Goal: Check status: Check status

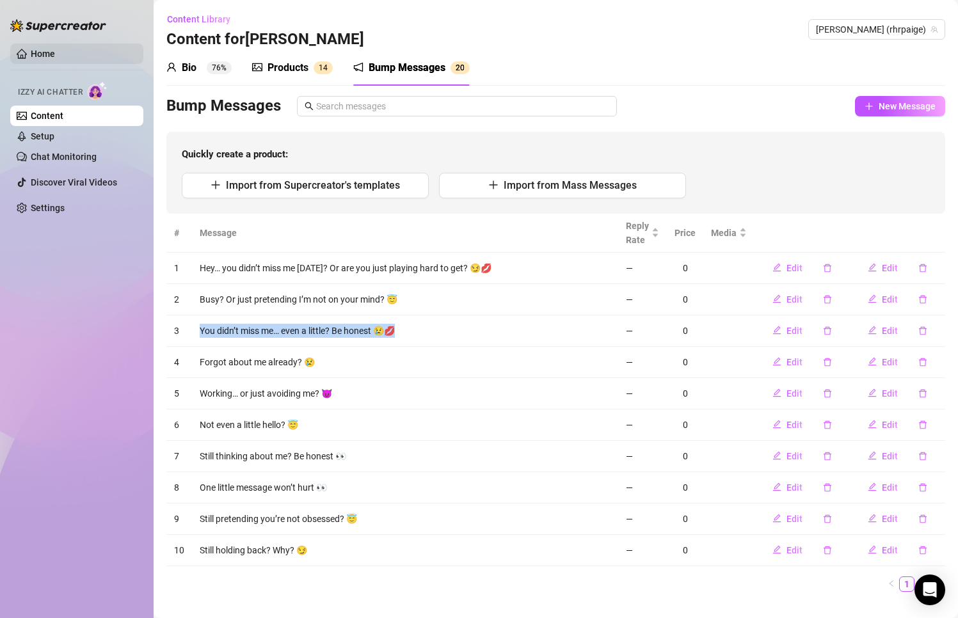
click at [36, 52] on link "Home" at bounding box center [43, 54] width 24 height 10
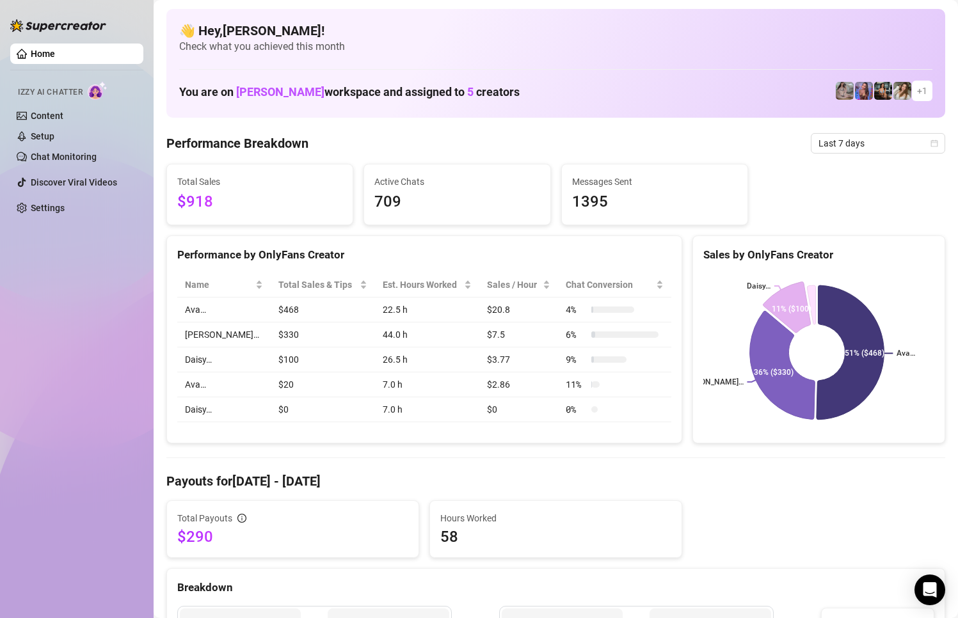
click at [797, 308] on icon at bounding box center [786, 307] width 47 height 51
click at [795, 310] on icon at bounding box center [786, 307] width 47 height 51
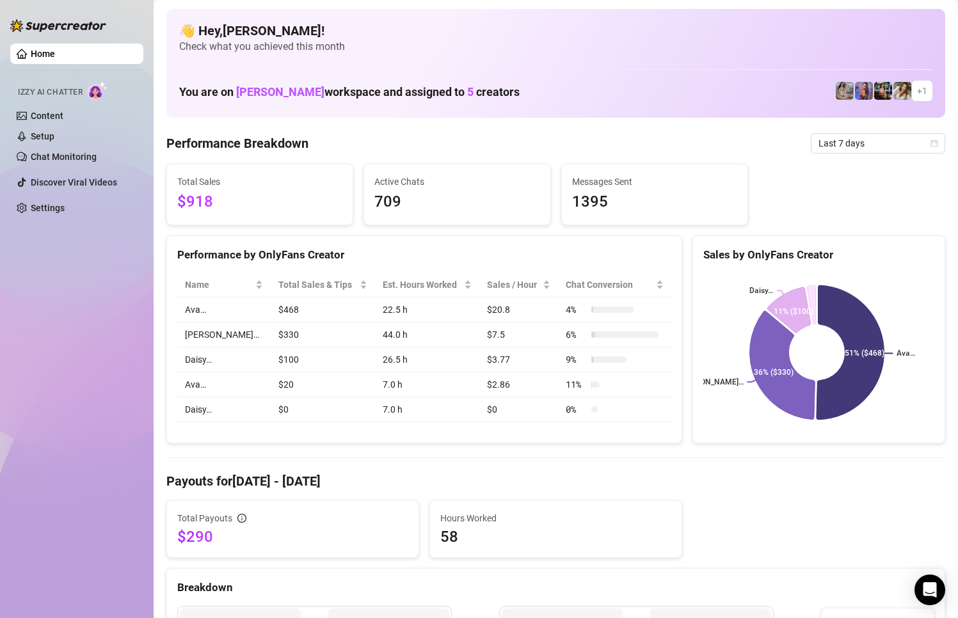
click at [871, 299] on rect at bounding box center [816, 353] width 227 height 160
click at [775, 365] on icon at bounding box center [782, 366] width 65 height 108
click at [292, 326] on td "$330" at bounding box center [323, 334] width 104 height 25
click at [285, 336] on td "$330" at bounding box center [323, 334] width 104 height 25
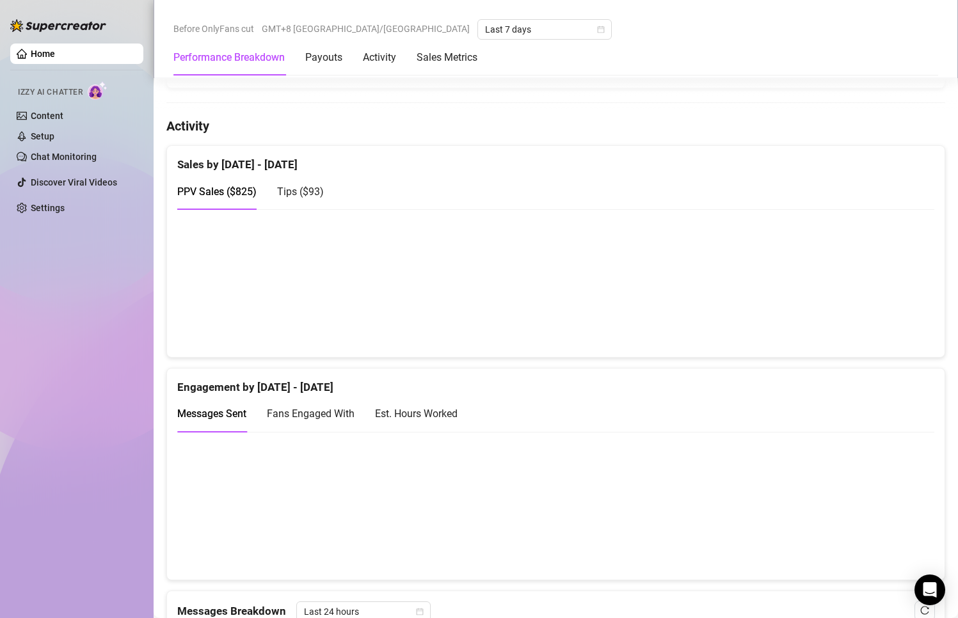
scroll to position [533, 0]
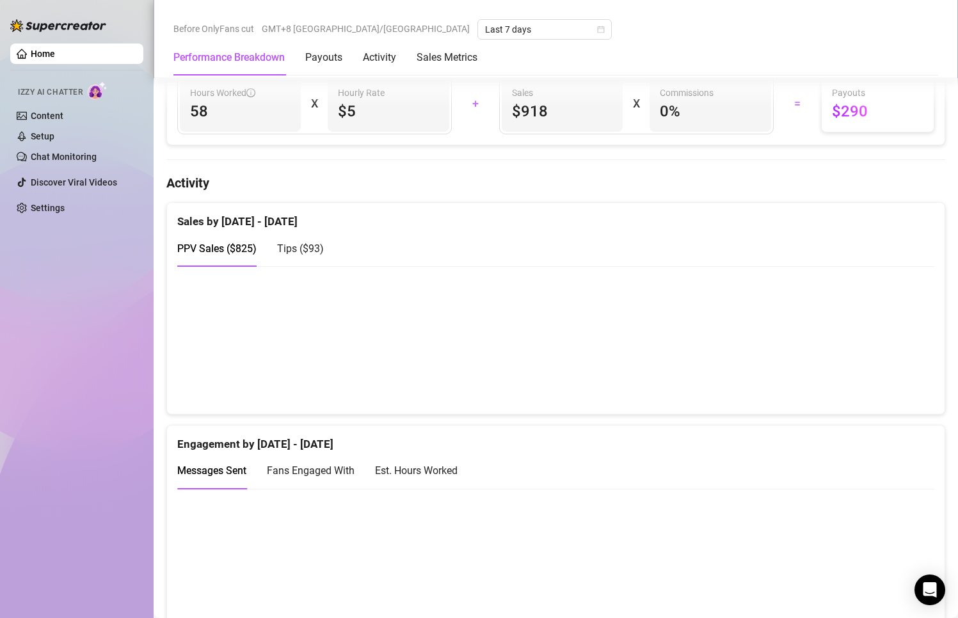
click at [312, 252] on span "Tips ( $93 )" at bounding box center [300, 248] width 47 height 12
click at [253, 250] on span "PPV Sales ( $825 )" at bounding box center [216, 248] width 79 height 12
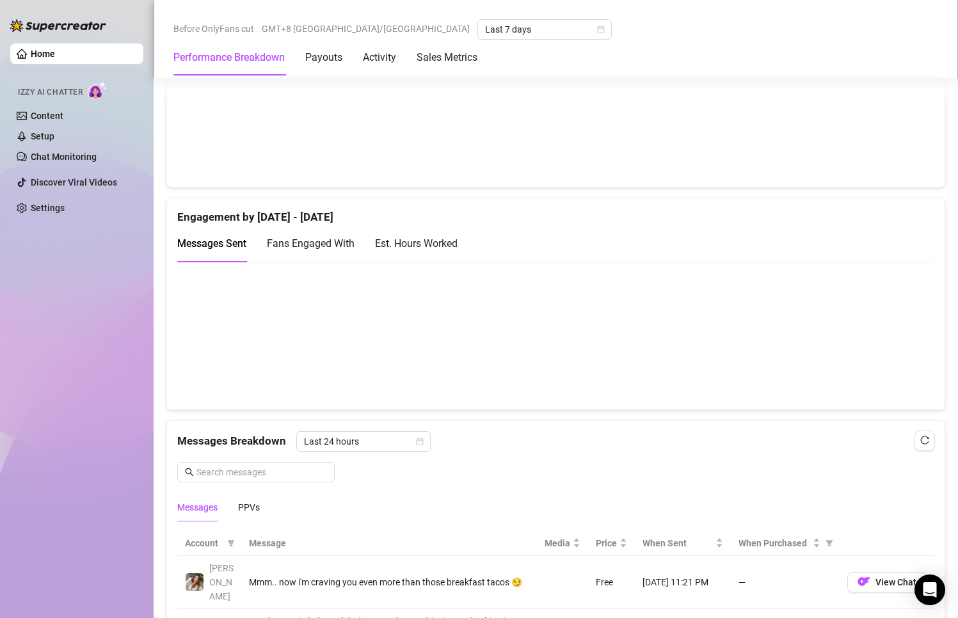
scroll to position [853, 0]
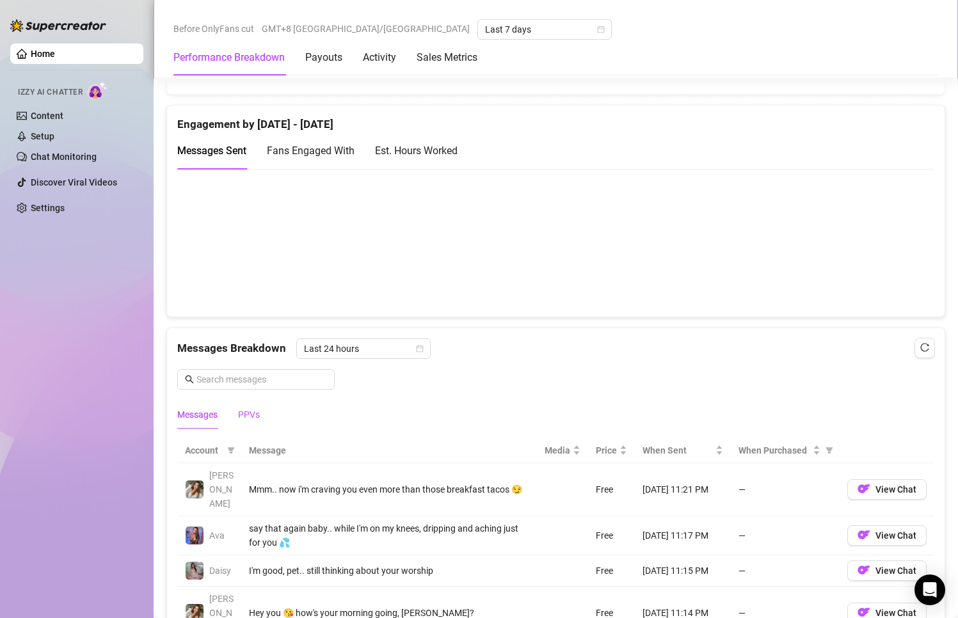
click at [253, 416] on div "PPVs" at bounding box center [249, 415] width 22 height 14
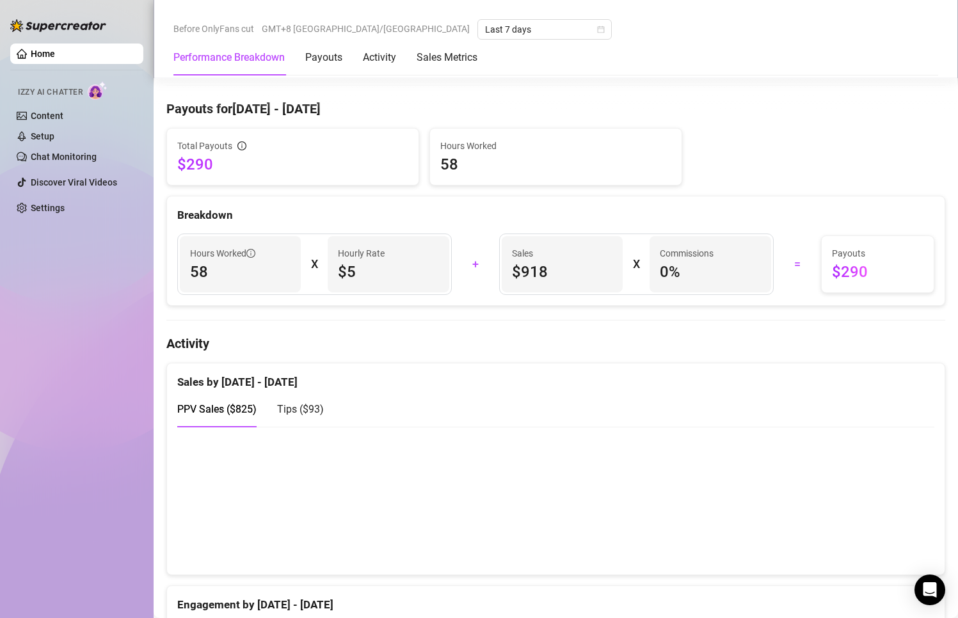
scroll to position [0, 0]
